Goal: Transaction & Acquisition: Book appointment/travel/reservation

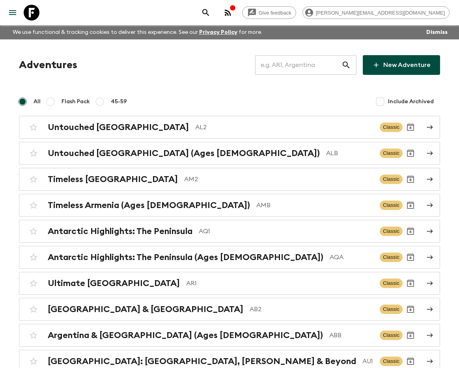
click at [298, 66] on input "text" at bounding box center [298, 65] width 86 height 22
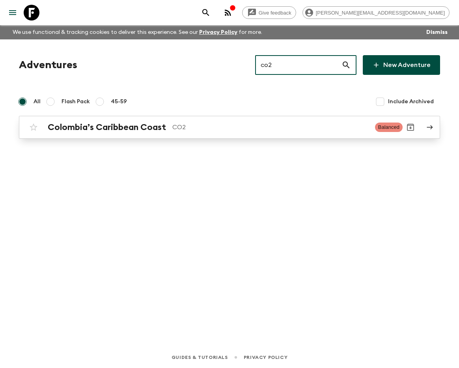
type input "co2"
click at [110, 119] on div "Colombia’s Caribbean Coast CO2 Balanced" at bounding box center [214, 127] width 377 height 16
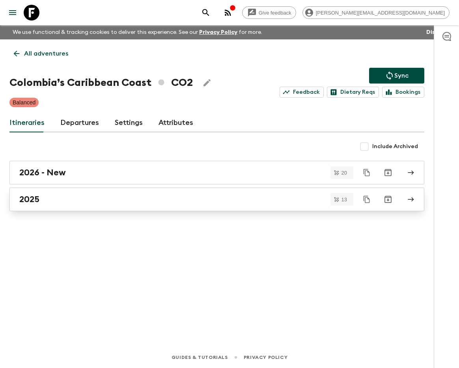
click at [84, 199] on div "2025" at bounding box center [209, 199] width 380 height 10
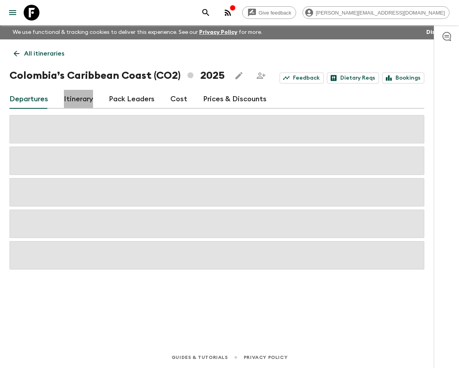
click at [79, 103] on link "Itinerary" at bounding box center [78, 99] width 29 height 19
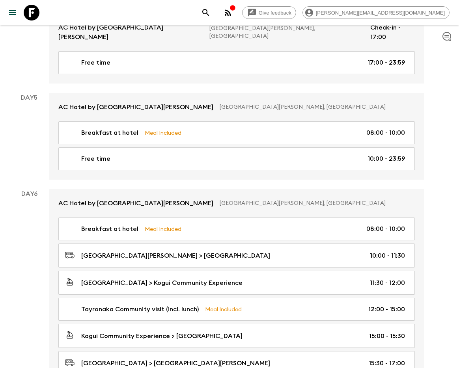
scroll to position [832, 0]
